Goal: Task Accomplishment & Management: Use online tool/utility

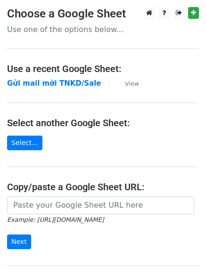
scroll to position [47, 0]
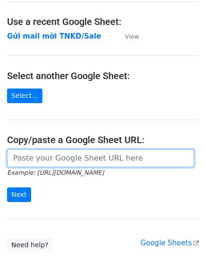
click at [38, 159] on input "url" at bounding box center [100, 158] width 187 height 18
paste input "https://docs.google.com/spreadsheets/d/1TtAizbGxqnDU64DPIErVZcve06-jb8T-hSU-B2z…"
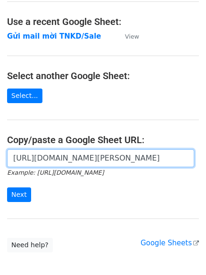
scroll to position [0, 265]
type input "https://docs.google.com/spreadsheets/d/1TtAizbGxqnDU64DPIErVZcve06-jb8T-hSU-B2z…"
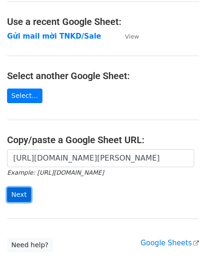
scroll to position [0, 0]
click at [26, 192] on input "Next" at bounding box center [19, 194] width 24 height 15
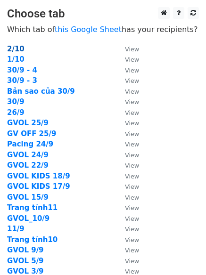
click at [18, 51] on strong "2/10" at bounding box center [15, 49] width 17 height 8
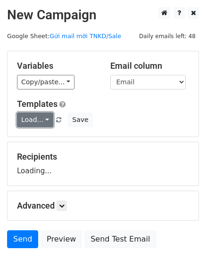
click at [47, 122] on link "Load..." at bounding box center [35, 120] width 36 height 15
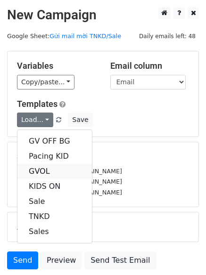
click at [50, 171] on link "GVOL" at bounding box center [54, 171] width 74 height 15
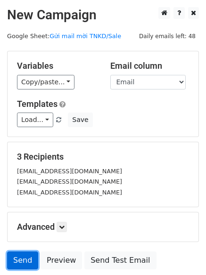
click at [17, 258] on link "Send" at bounding box center [22, 260] width 31 height 18
